Goal: Communication & Community: Connect with others

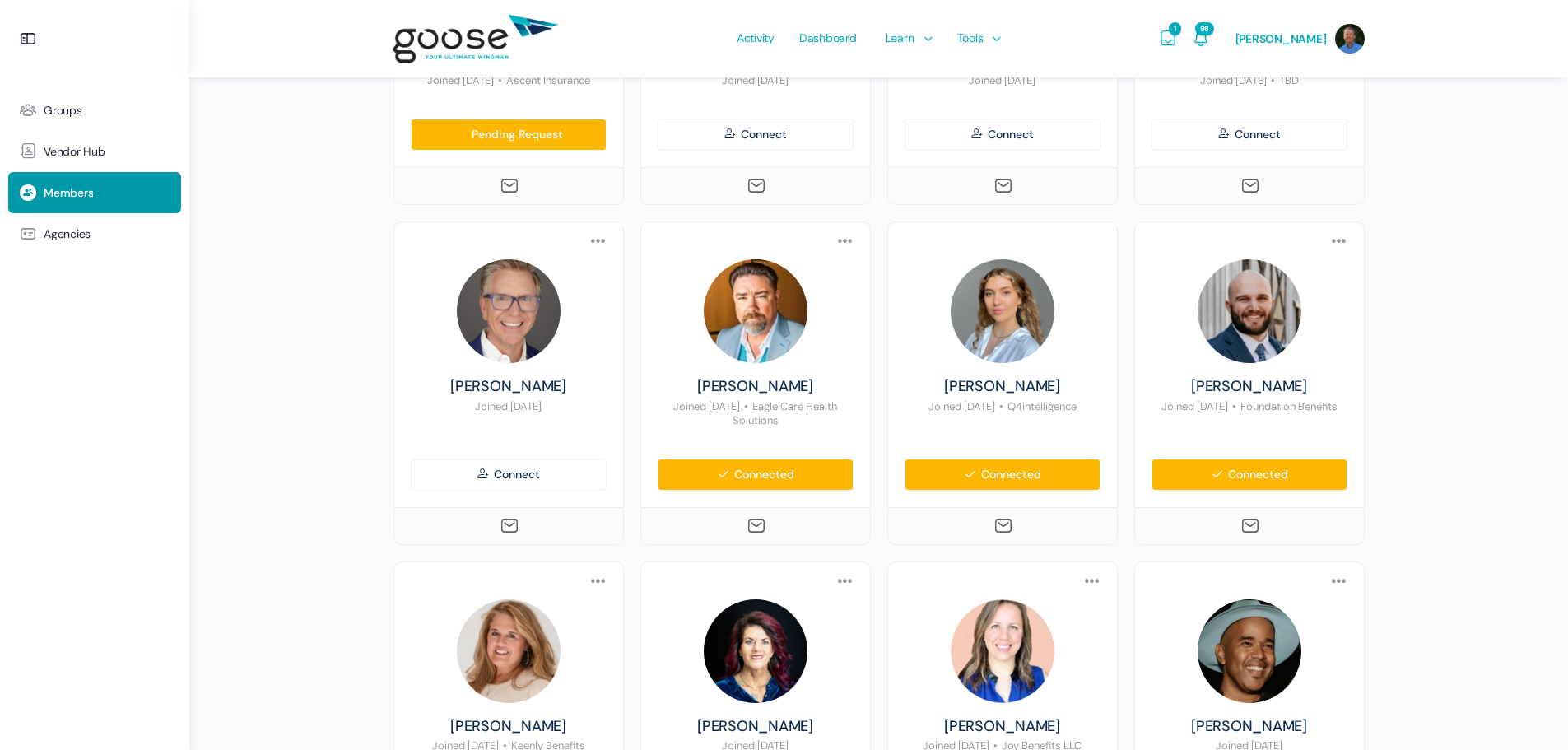
scroll to position [659, 0]
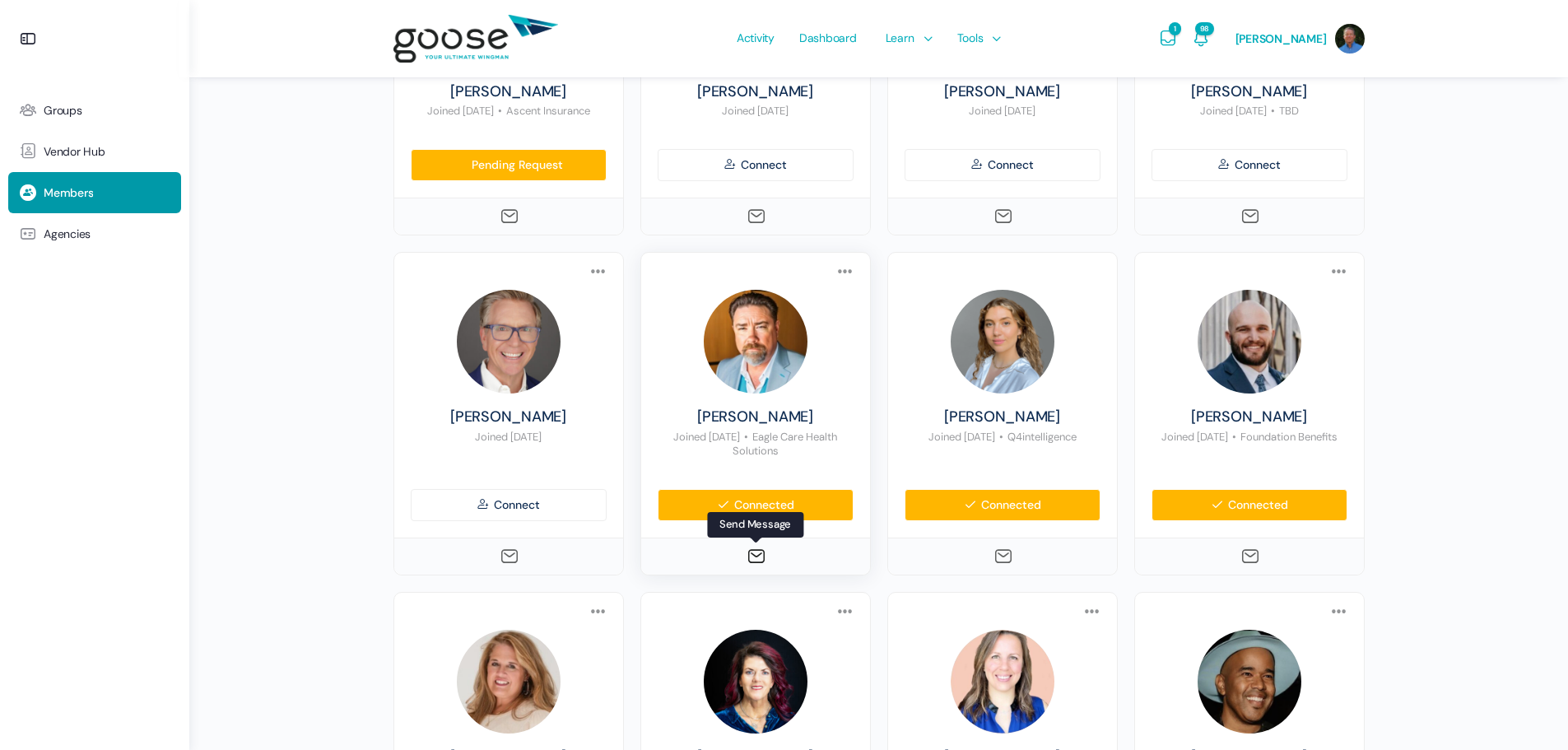
click at [756, 557] on icon at bounding box center [756, 557] width 20 height 20
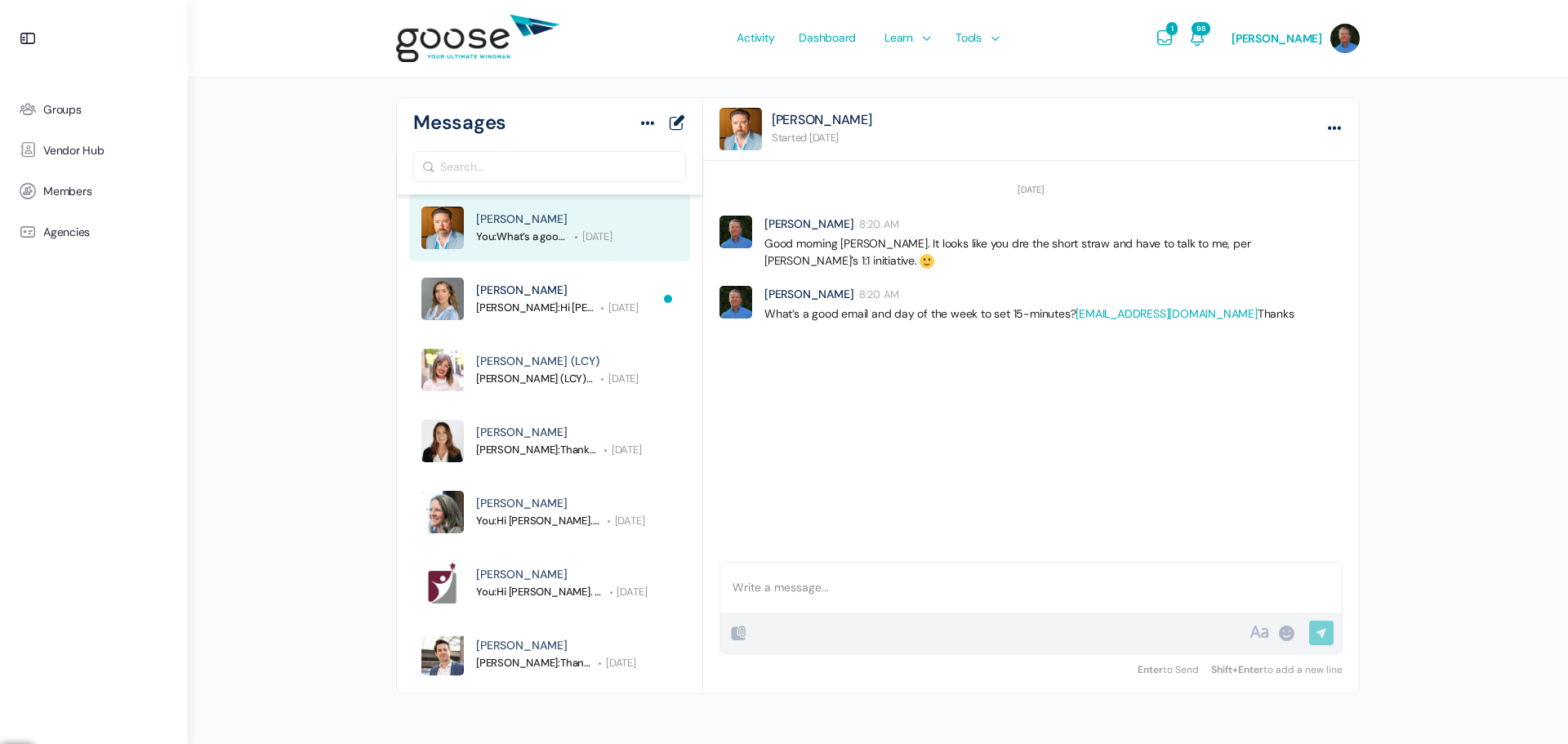
scroll to position [69, 0]
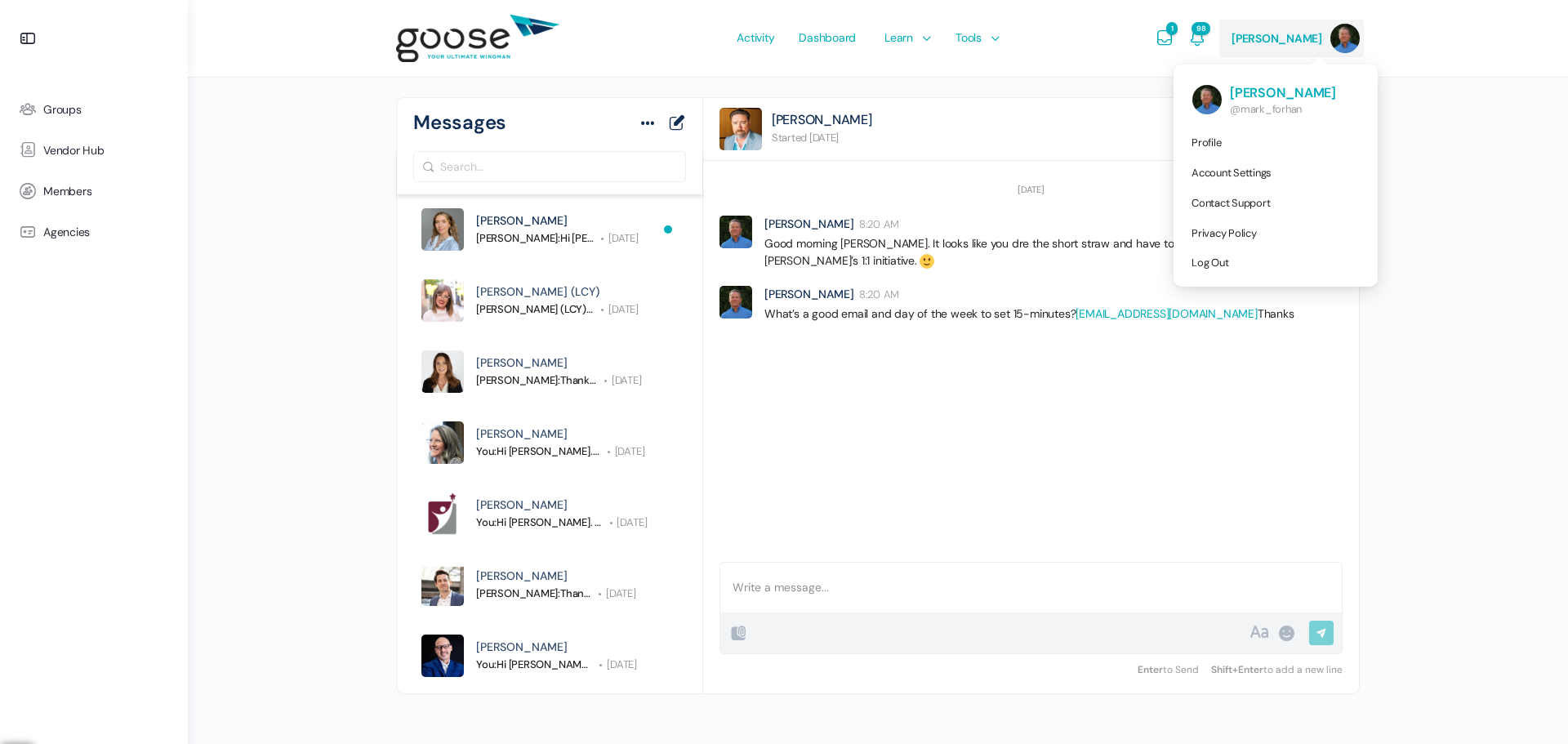
click at [1276, 38] on span "[PERSON_NAME]" at bounding box center [1276, 38] width 91 height 15
click at [1261, 92] on span "[PERSON_NAME]" at bounding box center [1290, 93] width 121 height 18
click at [1175, 37] on icon "Messages" at bounding box center [1165, 38] width 19 height 19
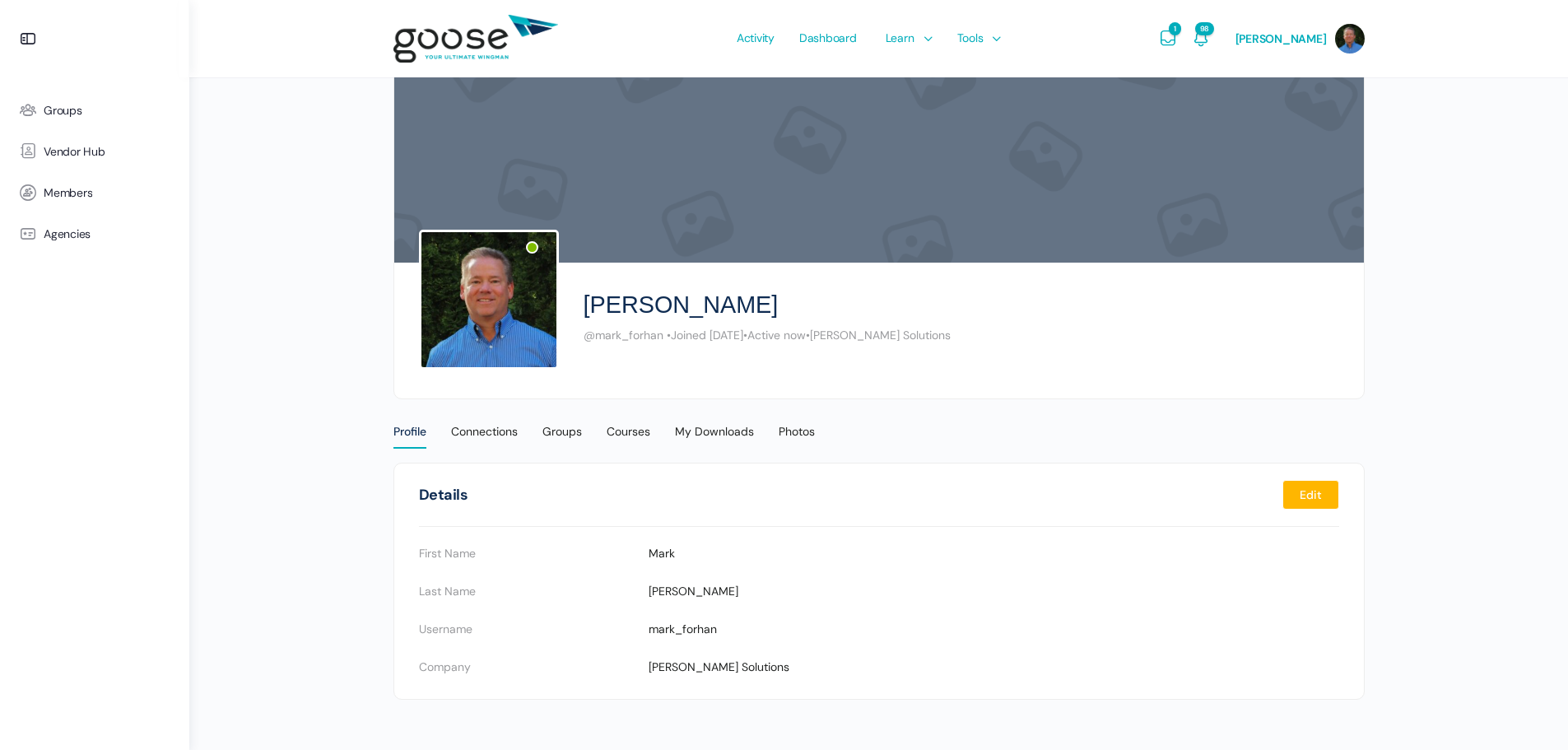
click at [1195, 35] on e-page-transition at bounding box center [784, 375] width 1568 height 750
click at [1178, 34] on icon "Messages" at bounding box center [1168, 38] width 20 height 20
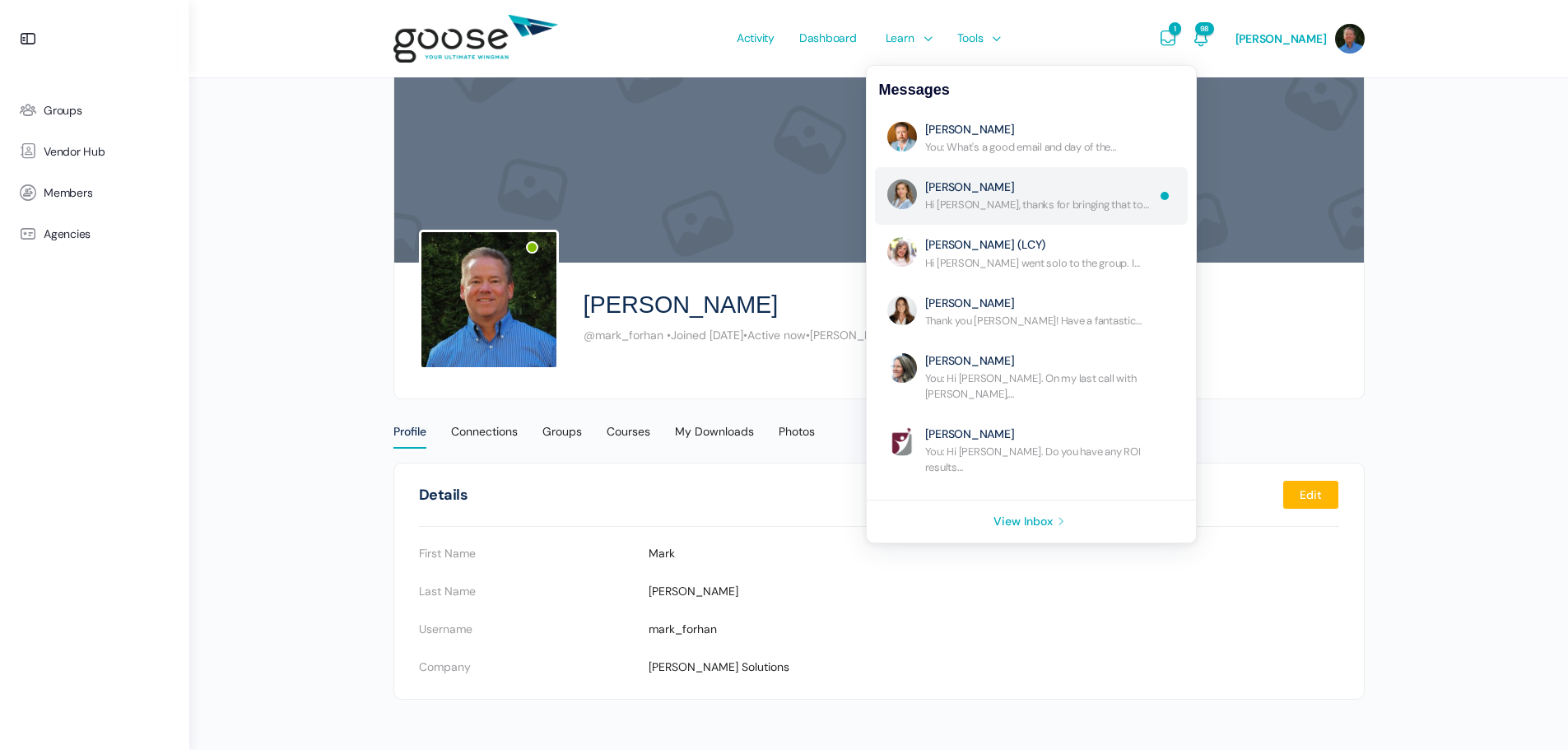
click at [1099, 209] on link "Re: No Subject" at bounding box center [1040, 196] width 230 height 33
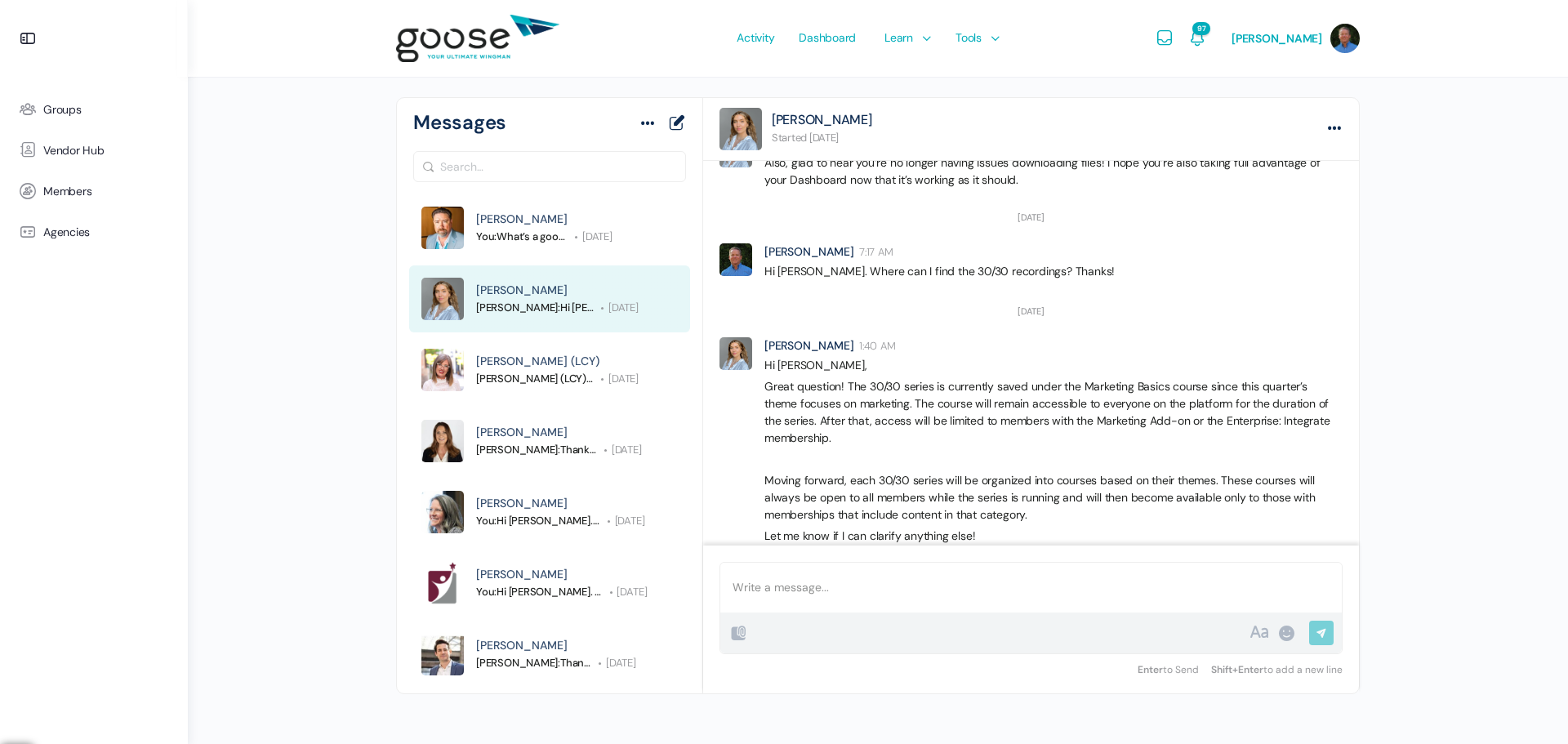
scroll to position [1210, 0]
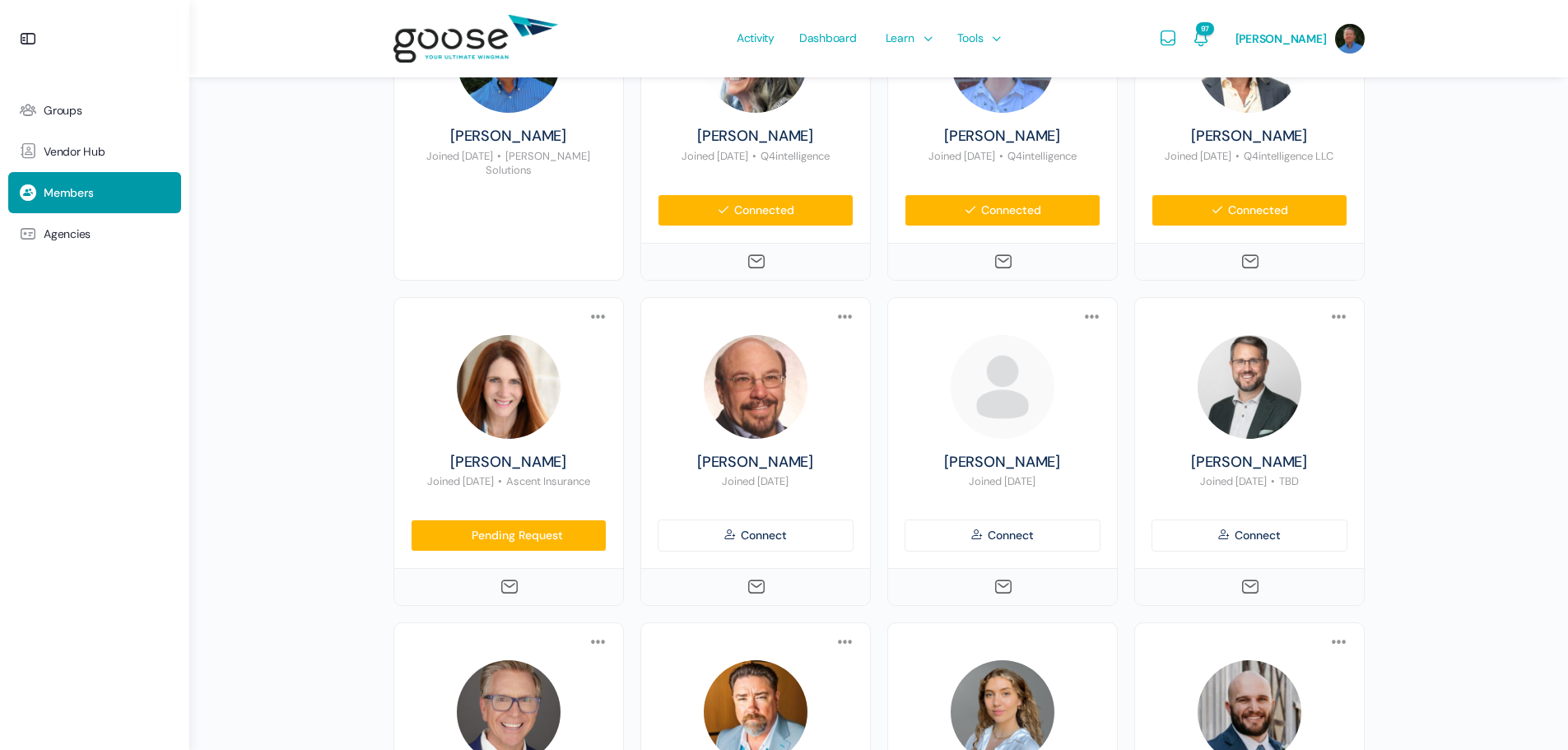
scroll to position [329, 0]
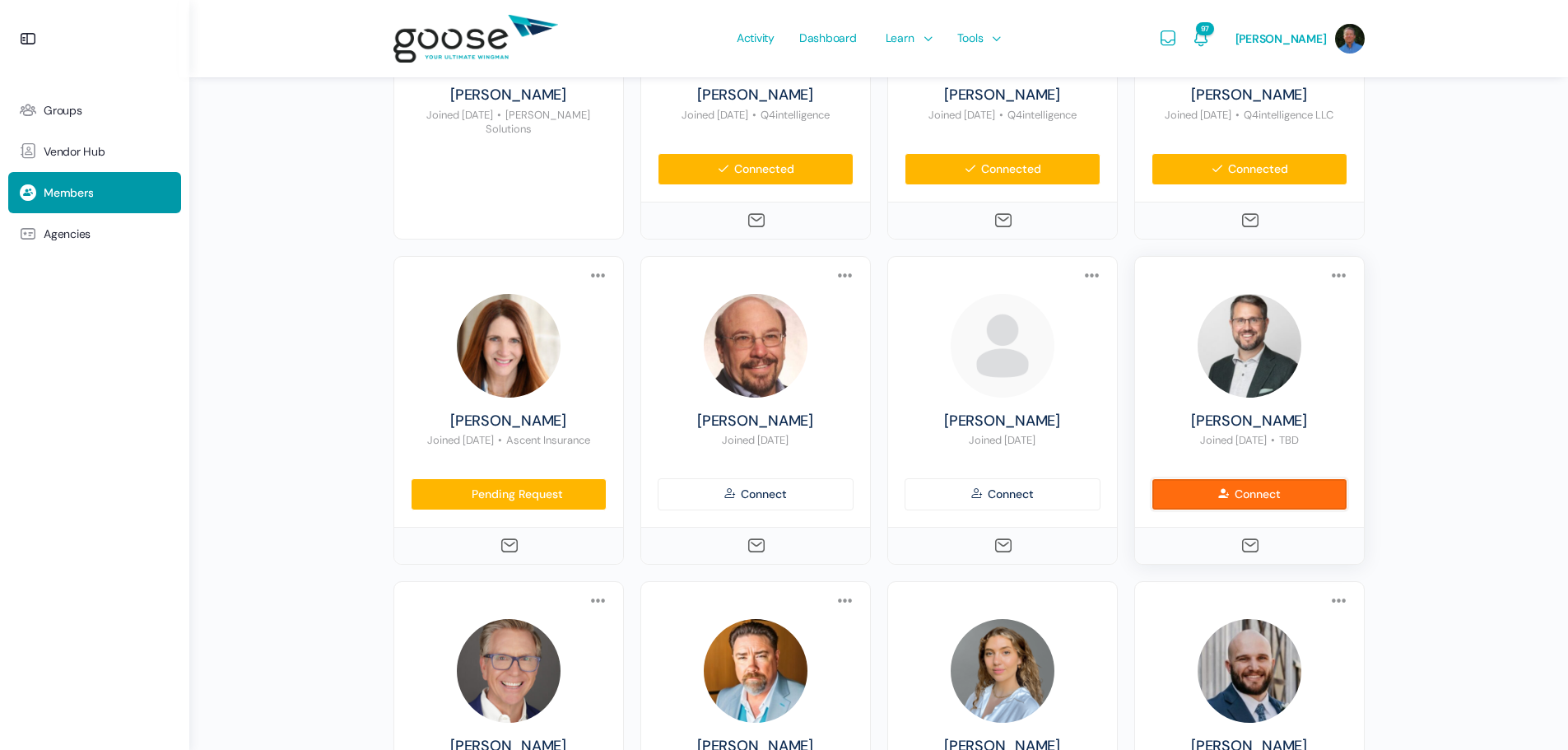
drag, startPoint x: 1230, startPoint y: 500, endPoint x: 1218, endPoint y: 500, distance: 12.0
click at [1230, 500] on link "Connect" at bounding box center [1250, 494] width 196 height 32
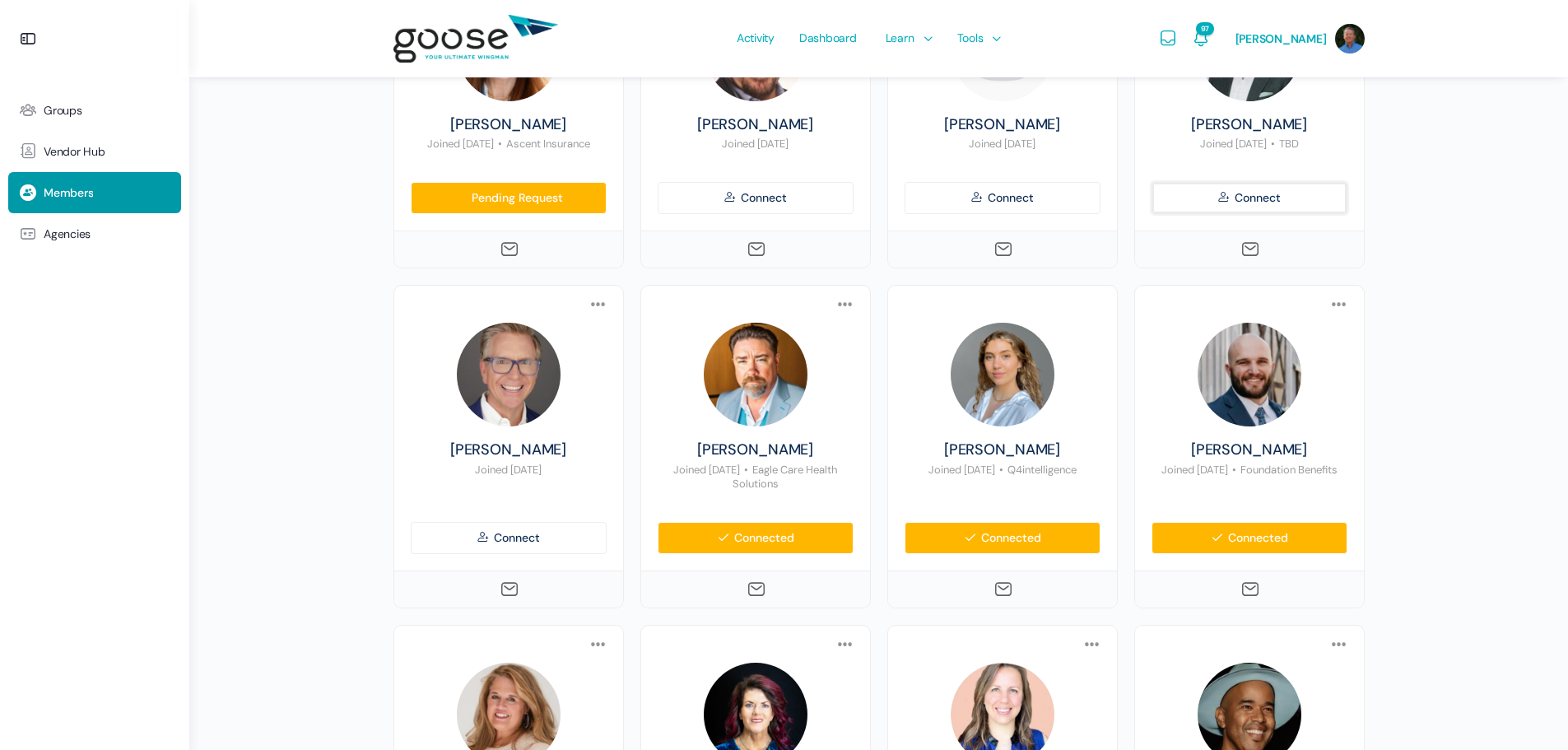
scroll to position [659, 0]
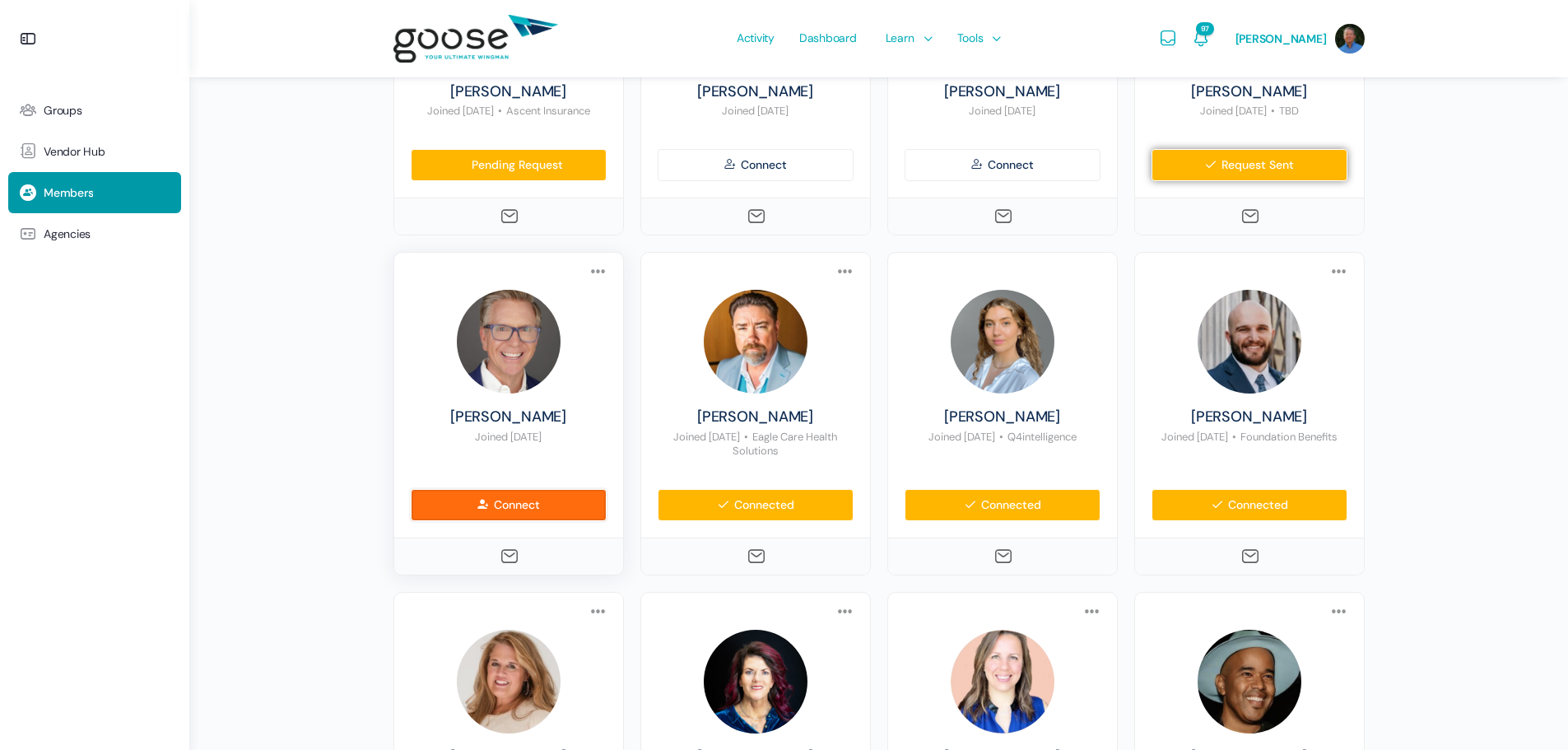
click at [513, 489] on link "Connect" at bounding box center [509, 505] width 196 height 32
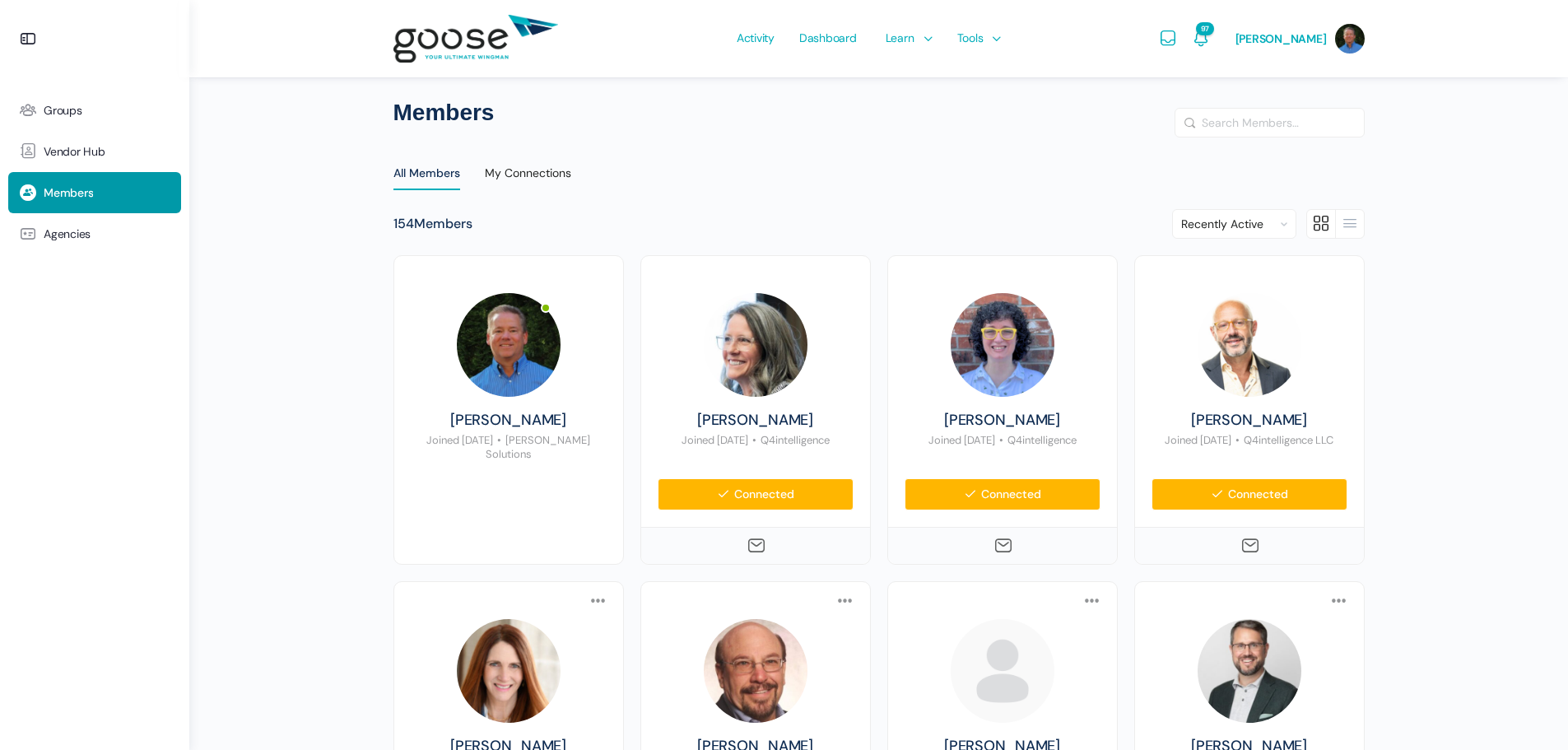
scroll to position [0, 0]
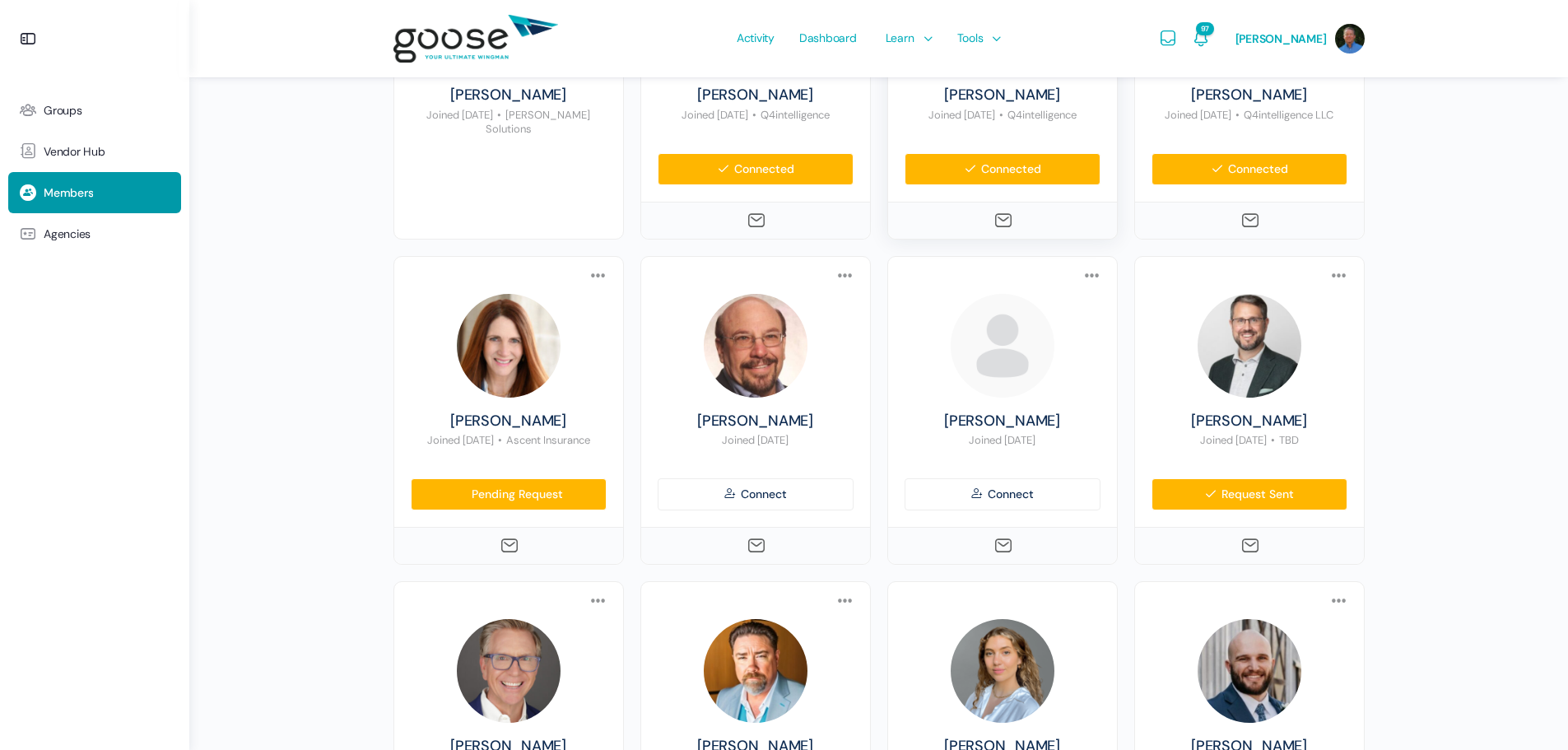
scroll to position [411, 0]
